Goal: Task Accomplishment & Management: Manage account settings

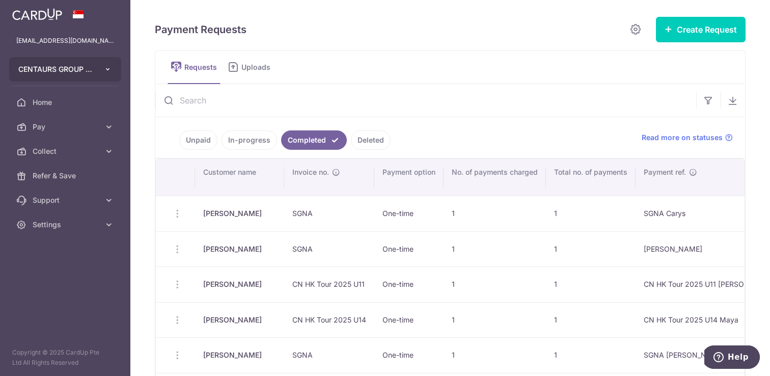
click at [104, 65] on icon "button" at bounding box center [108, 69] width 8 height 8
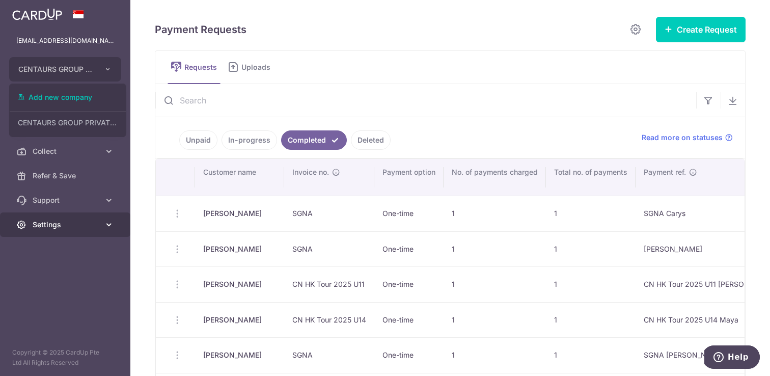
click at [98, 222] on span "Settings" at bounding box center [66, 225] width 67 height 10
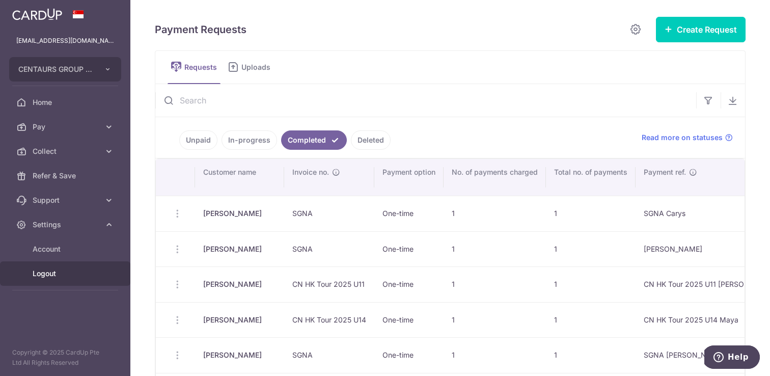
click at [66, 276] on span "Logout" at bounding box center [66, 273] width 67 height 10
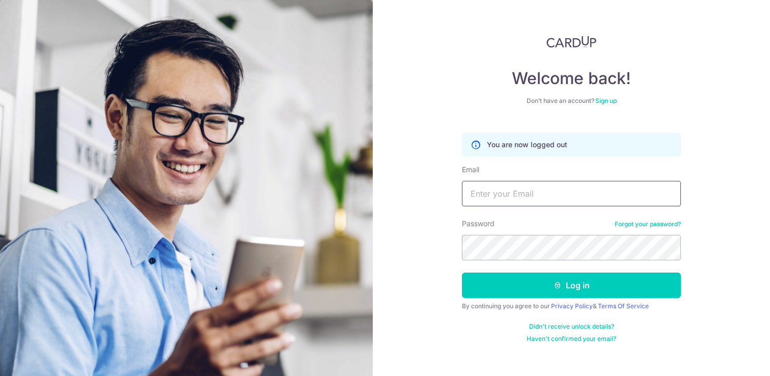
click at [520, 196] on input "Email" at bounding box center [571, 193] width 219 height 25
type input "[EMAIL_ADDRESS][DOMAIN_NAME]"
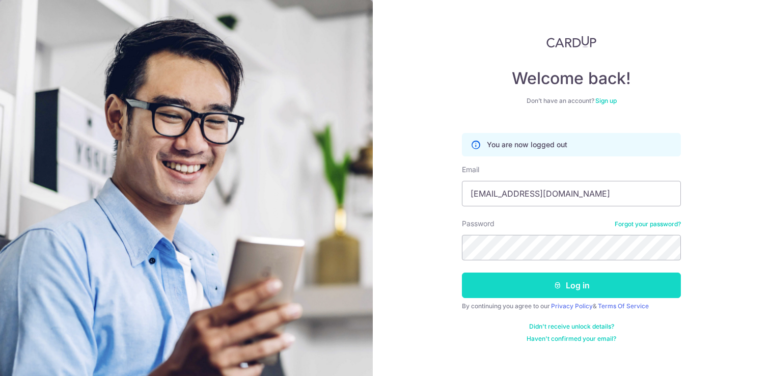
click at [529, 291] on button "Log in" at bounding box center [571, 284] width 219 height 25
